Goal: Information Seeking & Learning: Learn about a topic

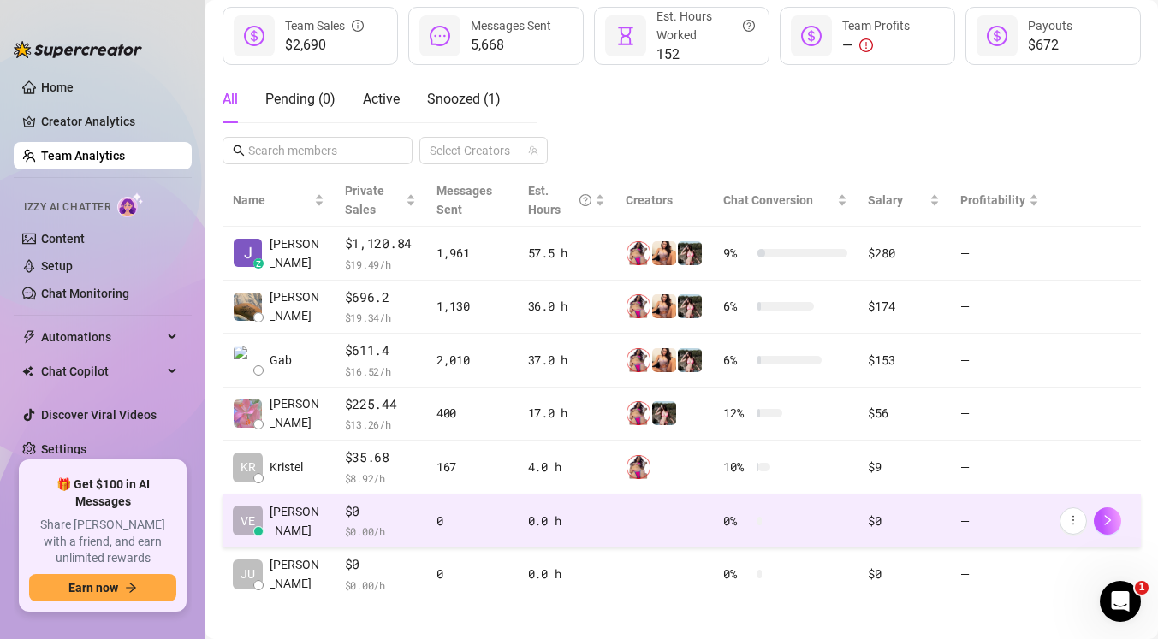
scroll to position [247, 0]
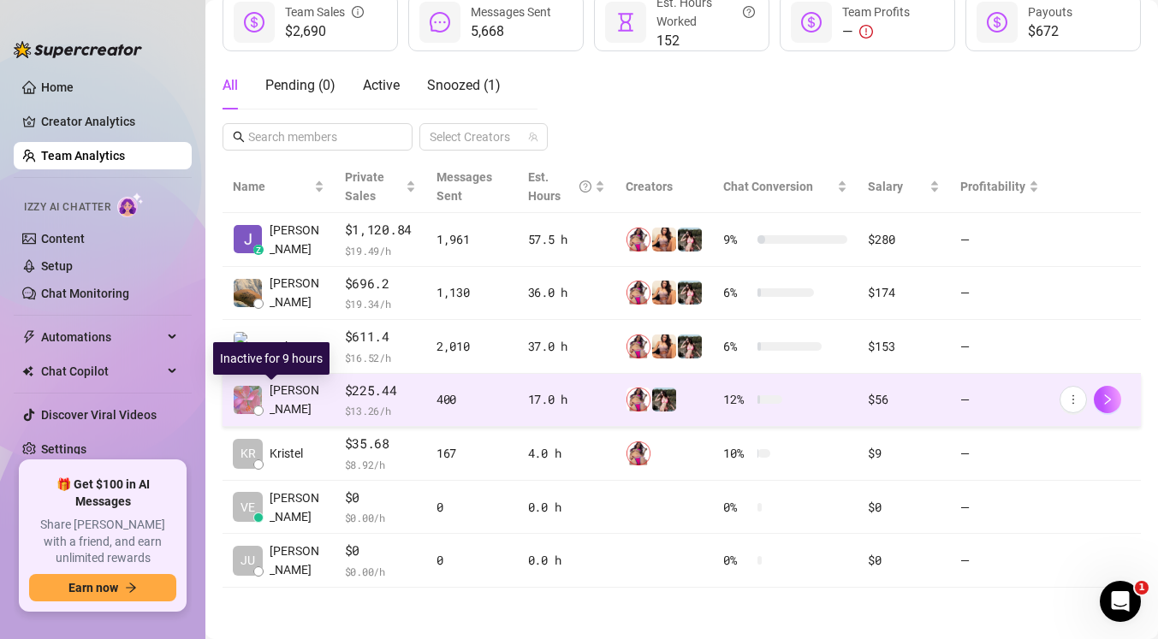
click at [263, 404] on div "[PERSON_NAME]" at bounding box center [279, 400] width 92 height 38
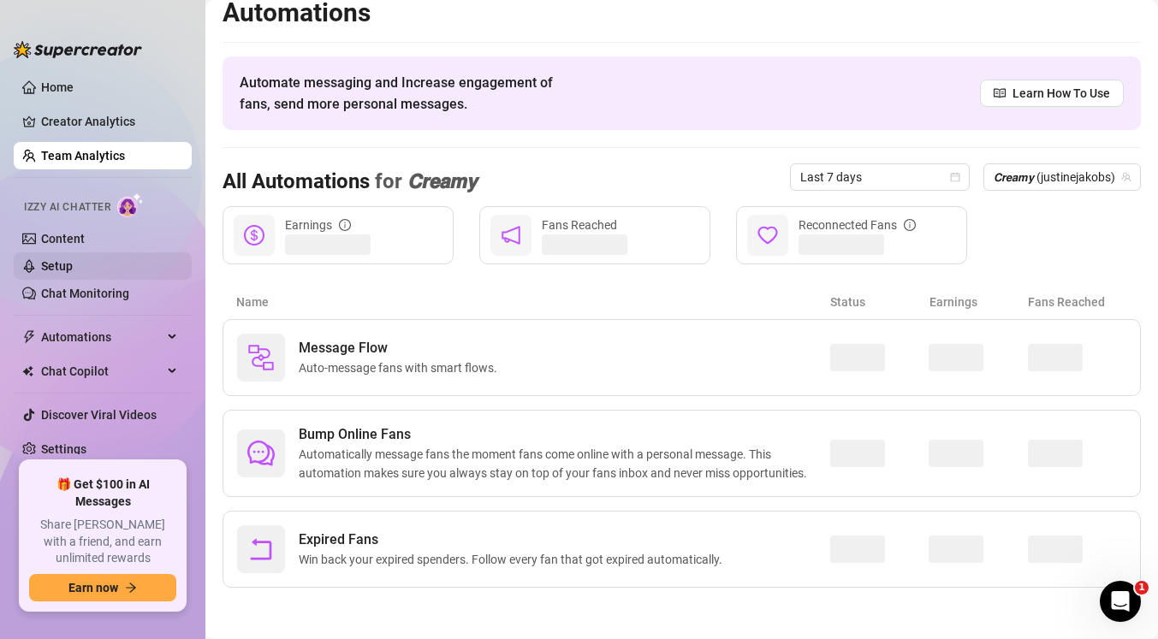
scroll to position [15, 0]
click at [125, 157] on link "Team Analytics" at bounding box center [83, 156] width 84 height 14
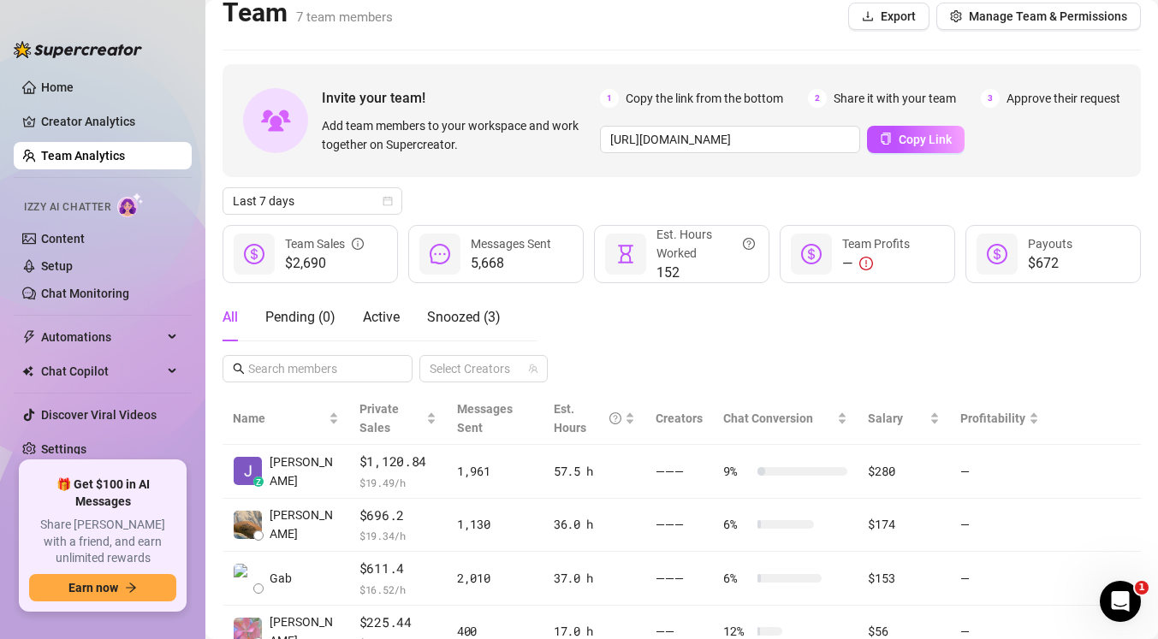
scroll to position [247, 0]
